Goal: Navigation & Orientation: Find specific page/section

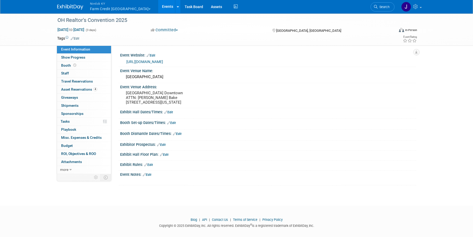
click at [114, 12] on button "Nimlok KY Farm Credit [GEOGRAPHIC_DATA]" at bounding box center [123, 7] width 68 height 14
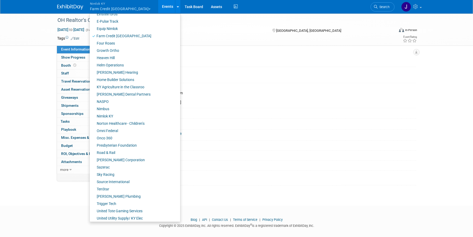
scroll to position [167, 0]
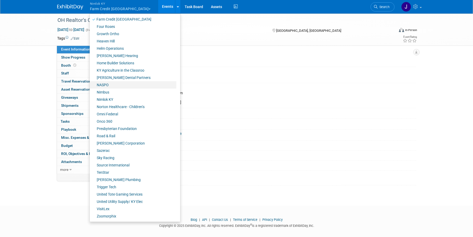
click at [116, 87] on link "NASPO" at bounding box center [133, 84] width 87 height 7
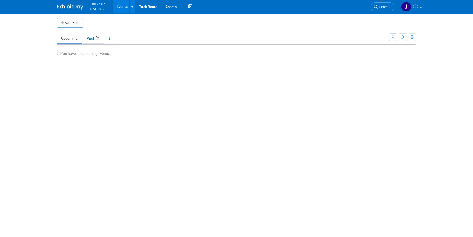
click at [94, 38] on link "Past 66" at bounding box center [93, 38] width 21 height 10
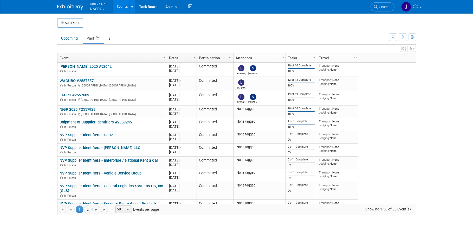
click at [104, 11] on button "Nimlok KY NASPO" at bounding box center [100, 7] width 22 height 14
